Goal: Browse casually

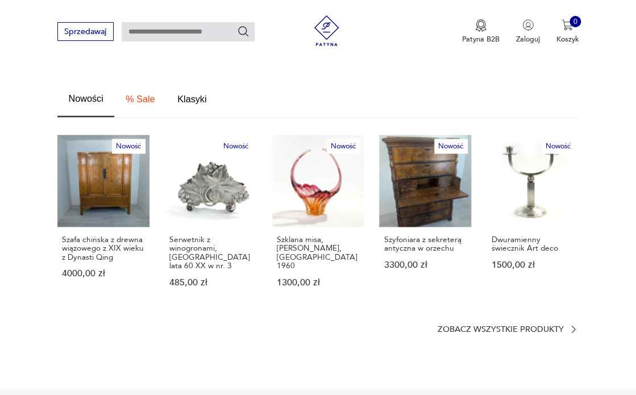
scroll to position [631, 0]
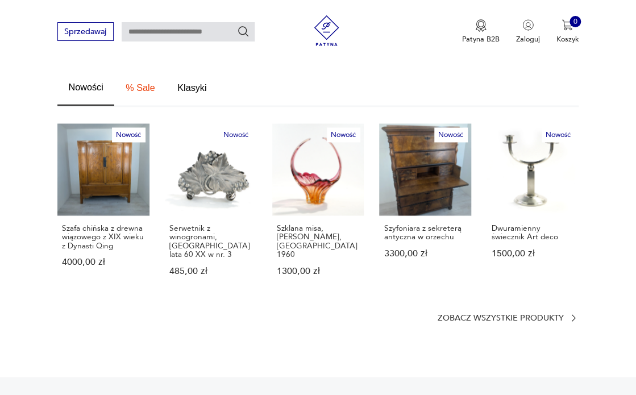
click at [532, 314] on p "Zobacz wszystkie produkty" at bounding box center [500, 317] width 126 height 7
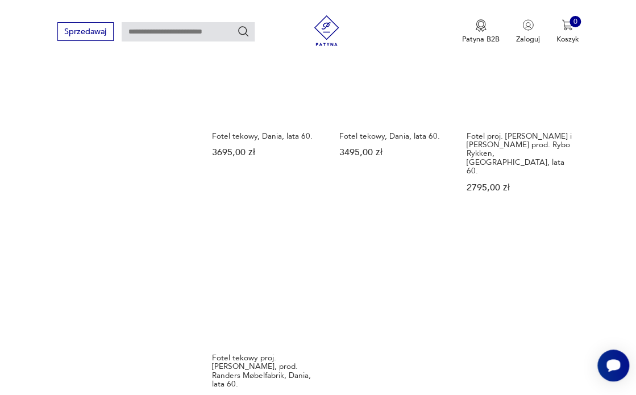
scroll to position [1211, 0]
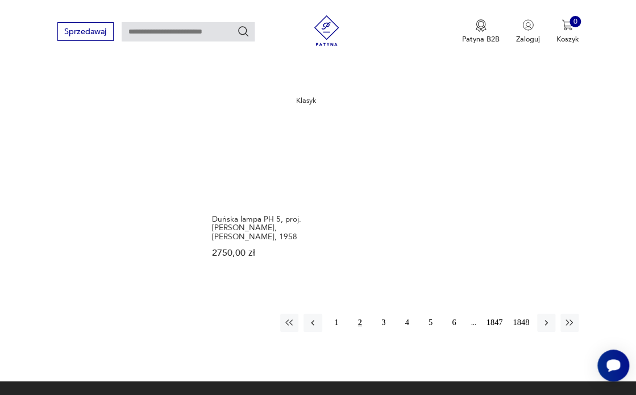
scroll to position [1337, 0]
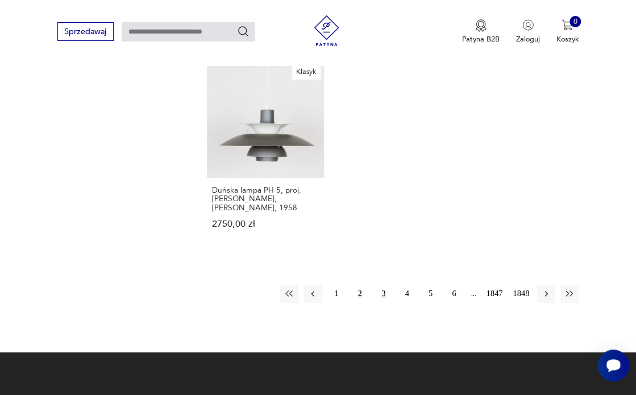
click at [385, 285] on button "3" at bounding box center [383, 294] width 18 height 18
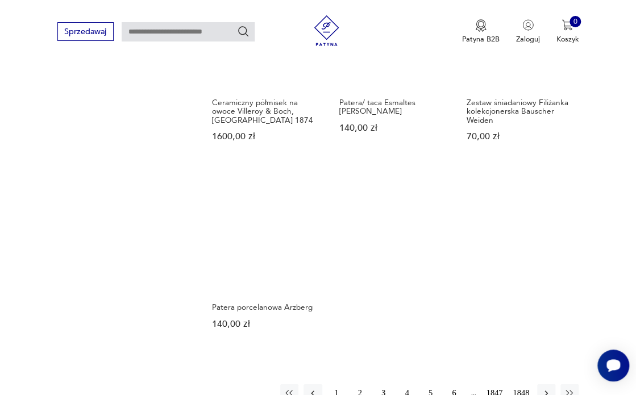
scroll to position [1232, 0]
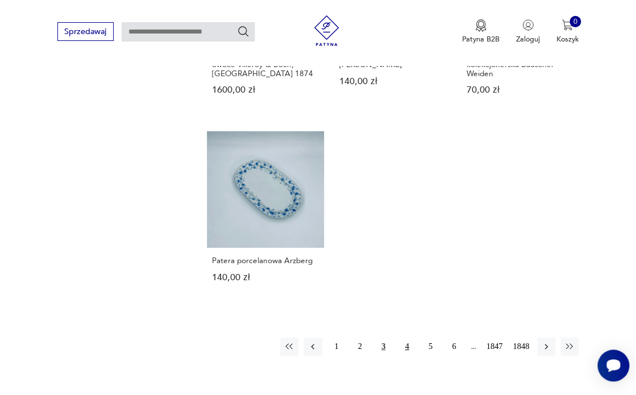
click at [405, 340] on button "4" at bounding box center [407, 347] width 18 height 18
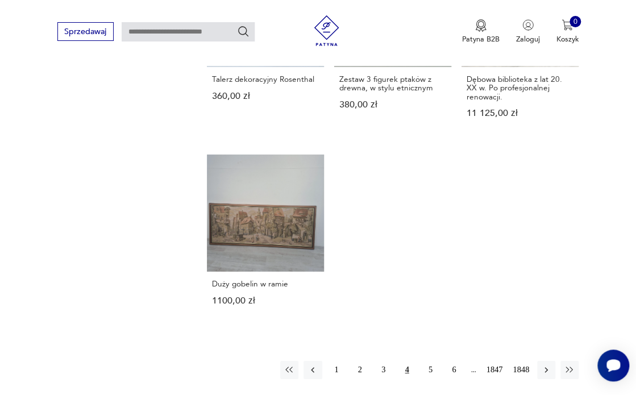
scroll to position [1185, 0]
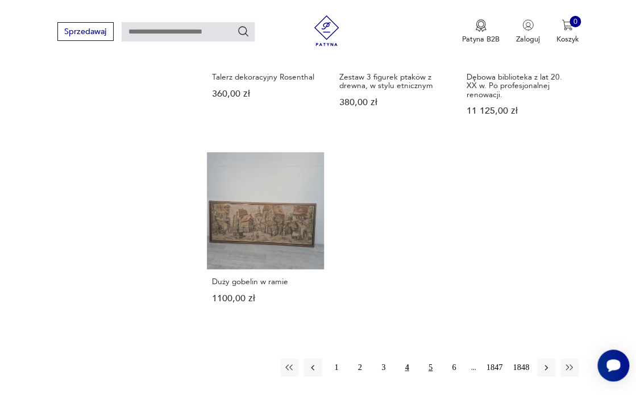
click at [429, 359] on button "5" at bounding box center [430, 368] width 18 height 18
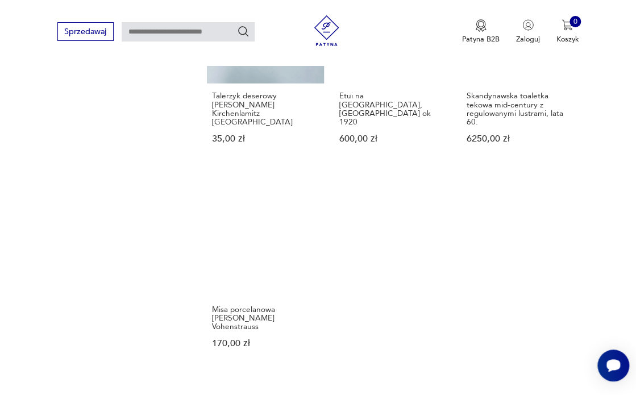
scroll to position [1259, 0]
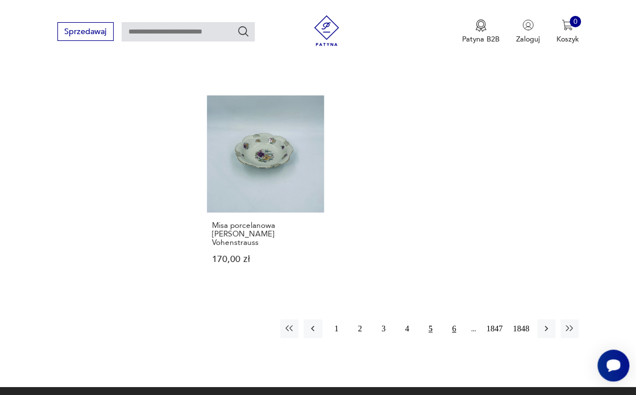
click at [454, 319] on button "6" at bounding box center [454, 328] width 18 height 18
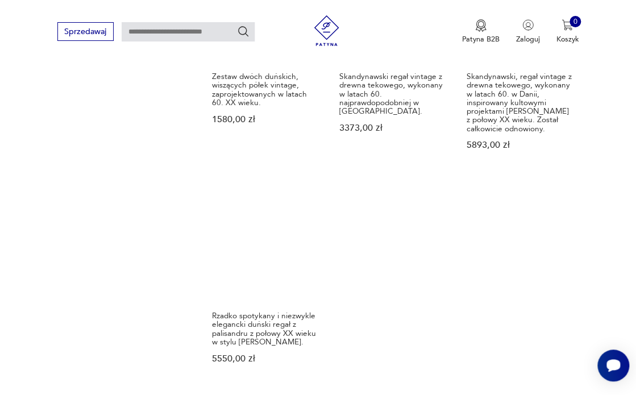
scroll to position [1267, 0]
